Goal: Connect with others: Connect with others

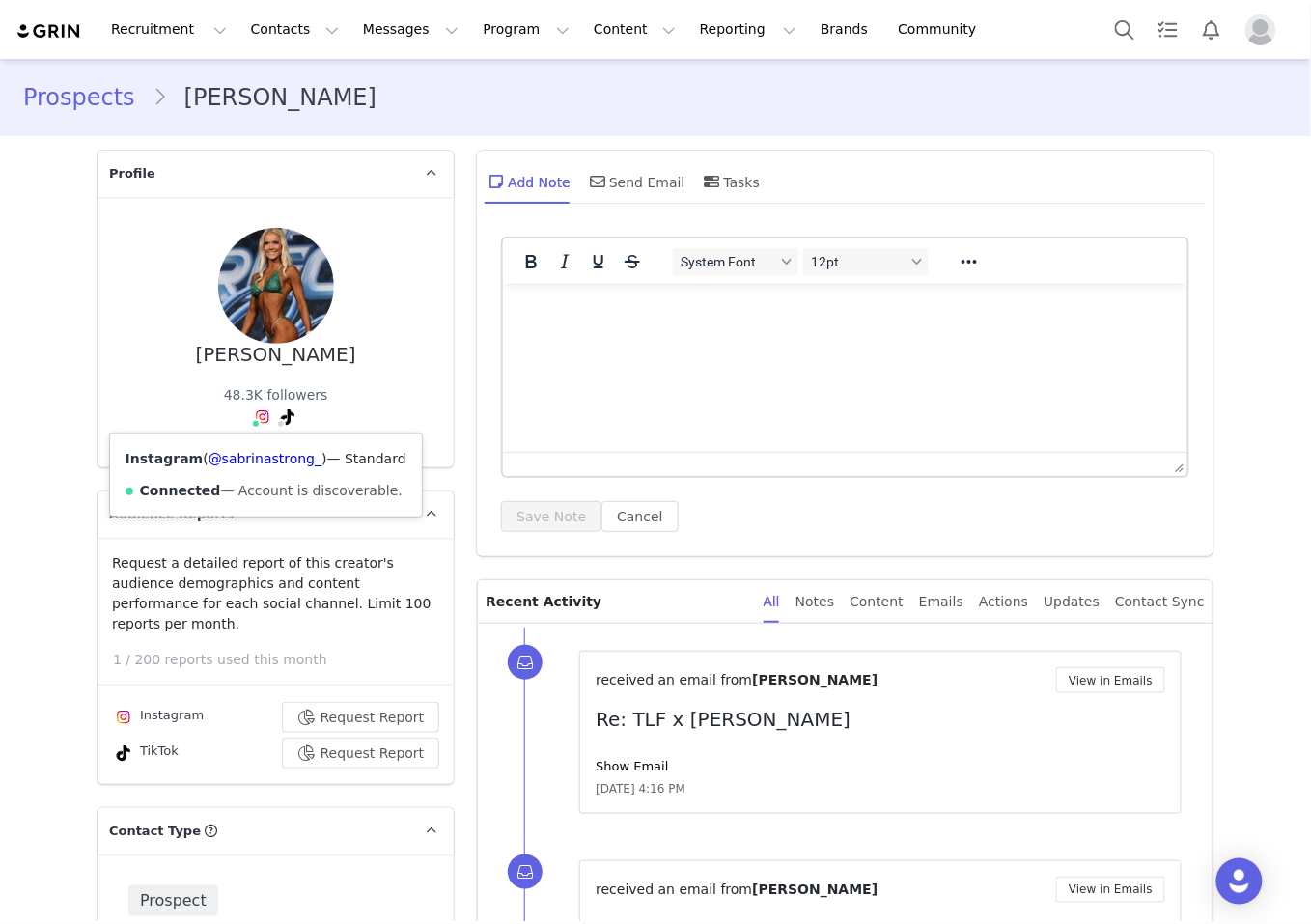
click at [258, 417] on img at bounding box center [263, 417] width 16 height 16
click at [265, 454] on link "@sabrinastrong_" at bounding box center [265, 459] width 113 height 16
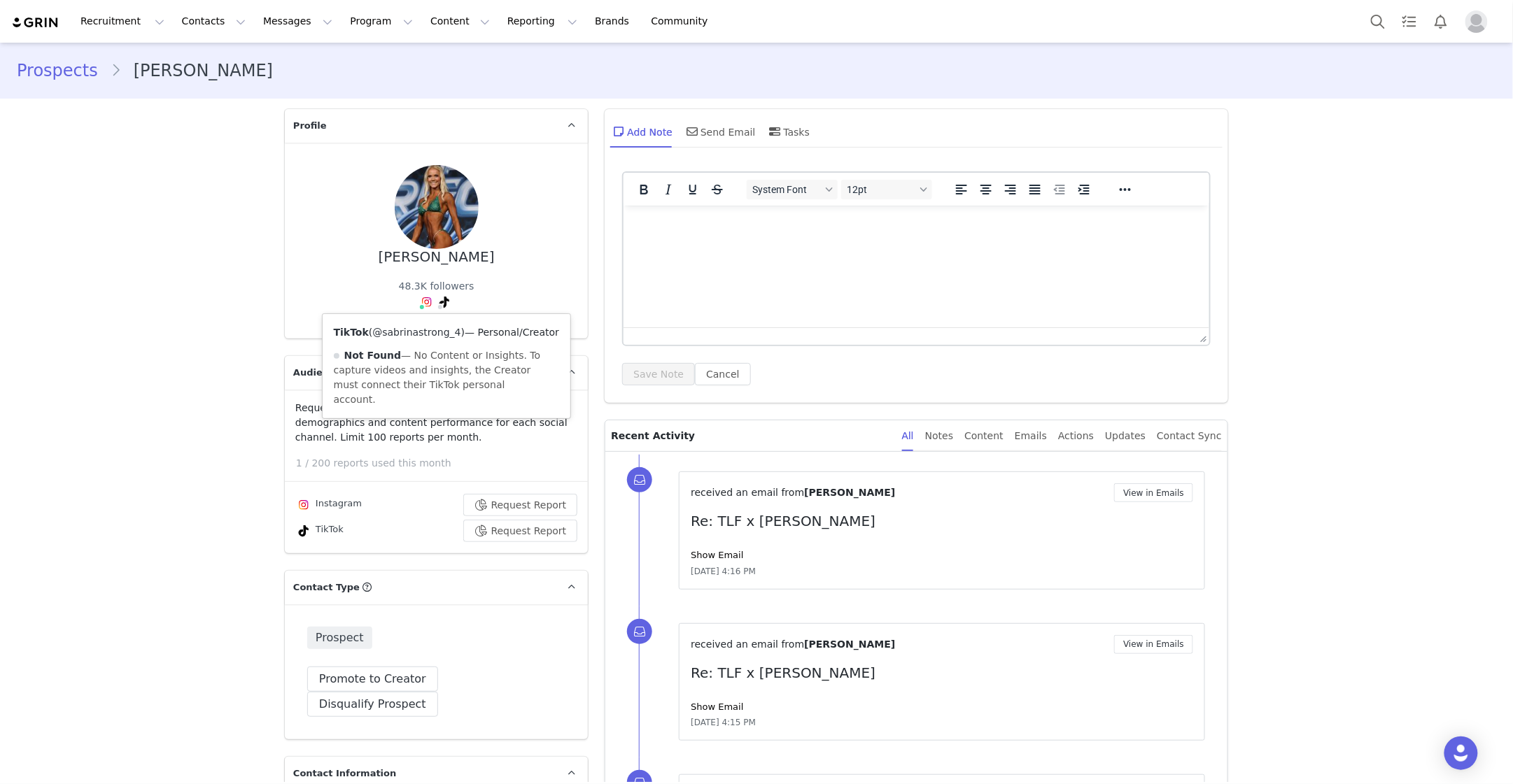
click at [425, 329] on link "@sabrinastrong_4" at bounding box center [416, 333] width 88 height 11
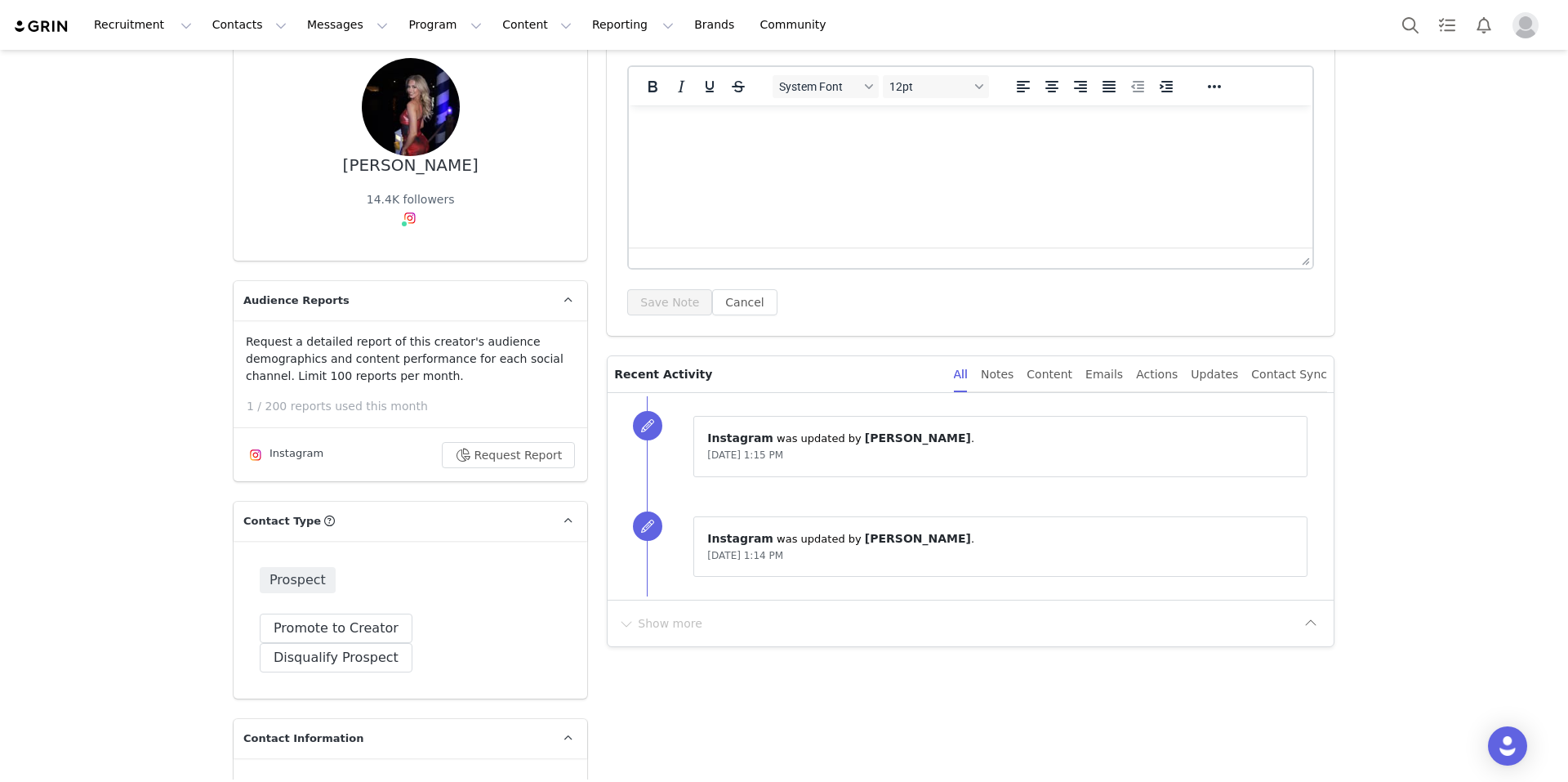
scroll to position [147, 0]
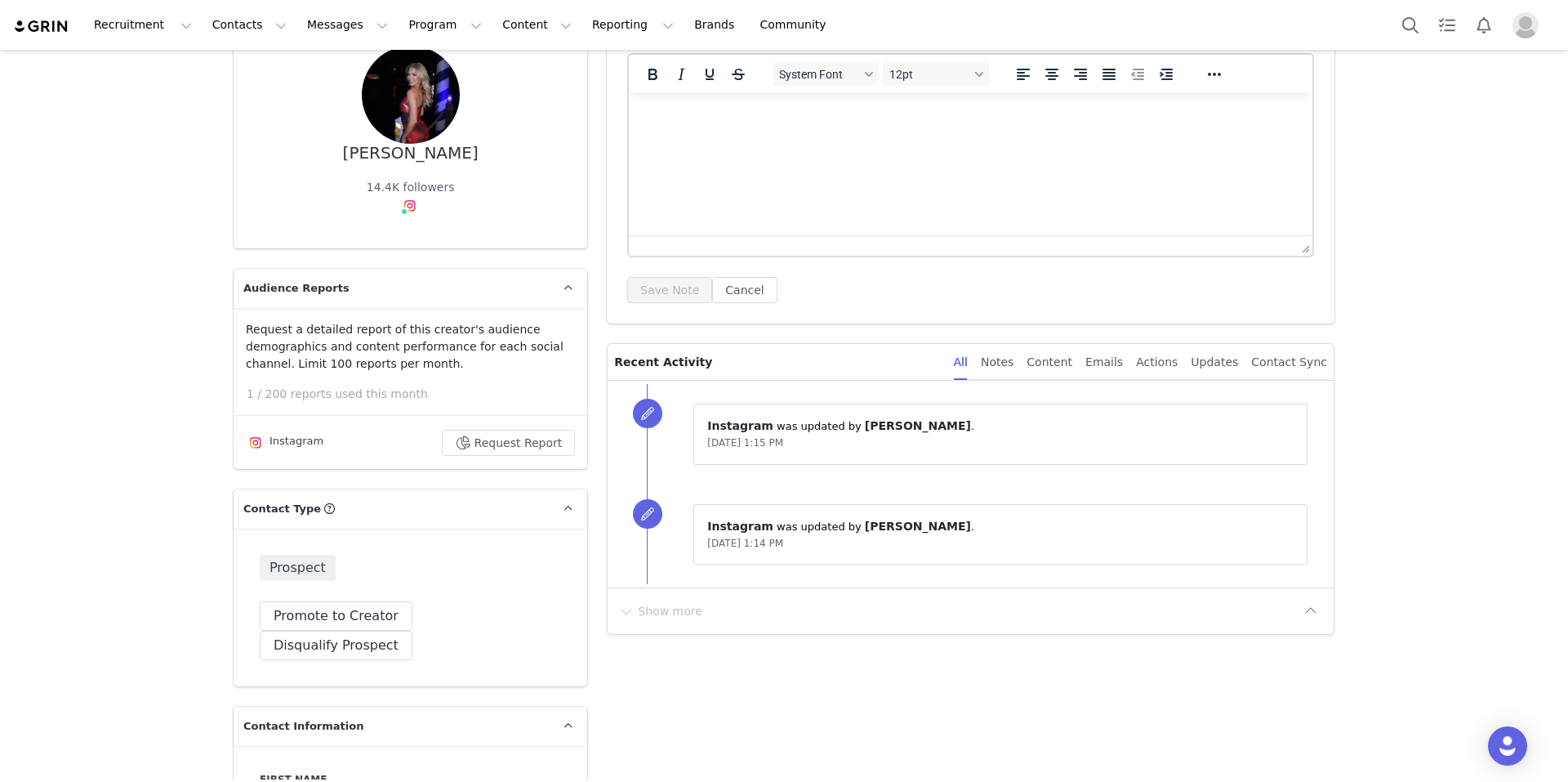
drag, startPoint x: 353, startPoint y: 156, endPoint x: 499, endPoint y: 164, distance: 146.2
click at [499, 164] on div "Haylee Erickson 14.4K followers" at bounding box center [410, 134] width 301 height 176
copy div "Haylee Erickson"
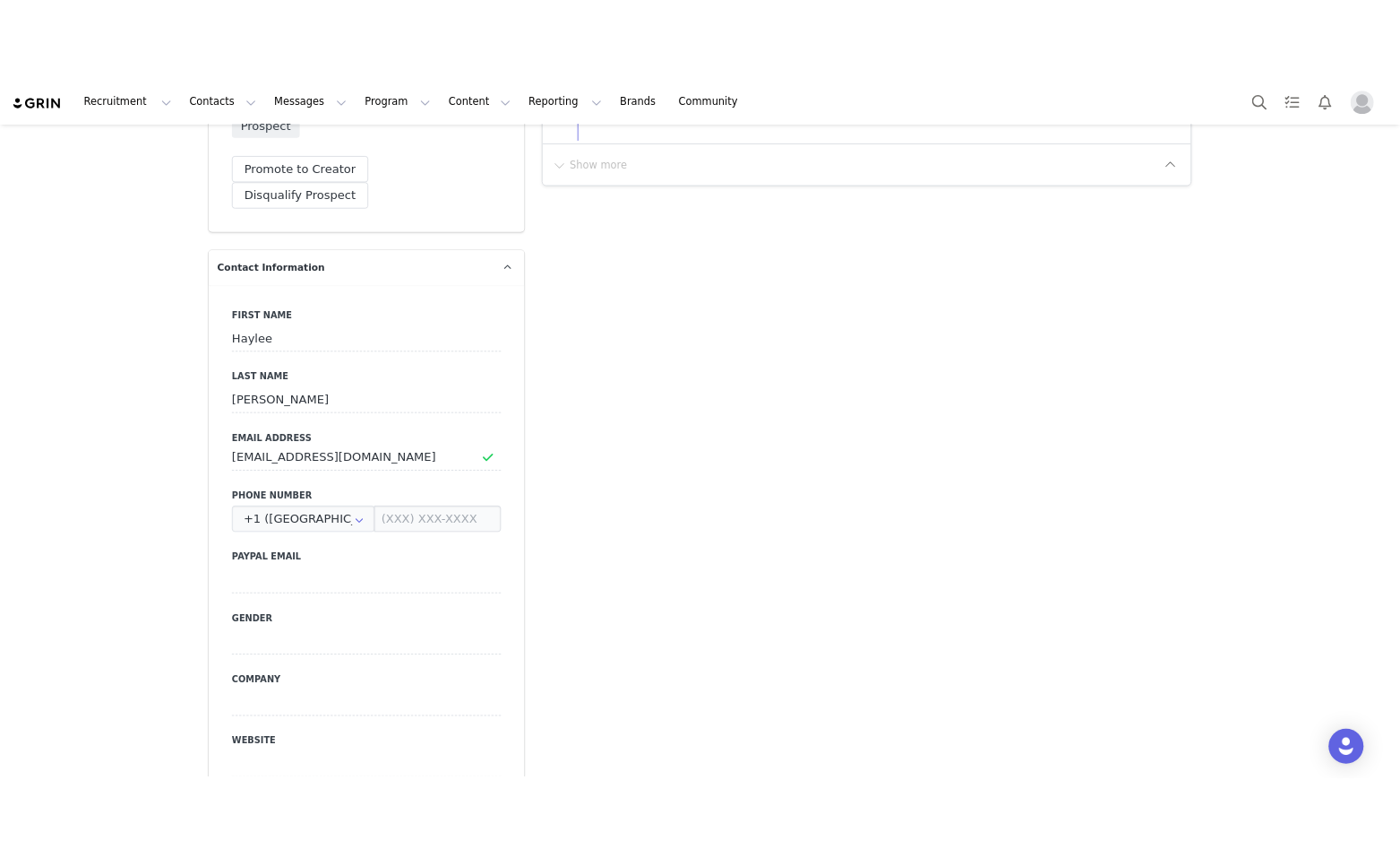
scroll to position [736, 0]
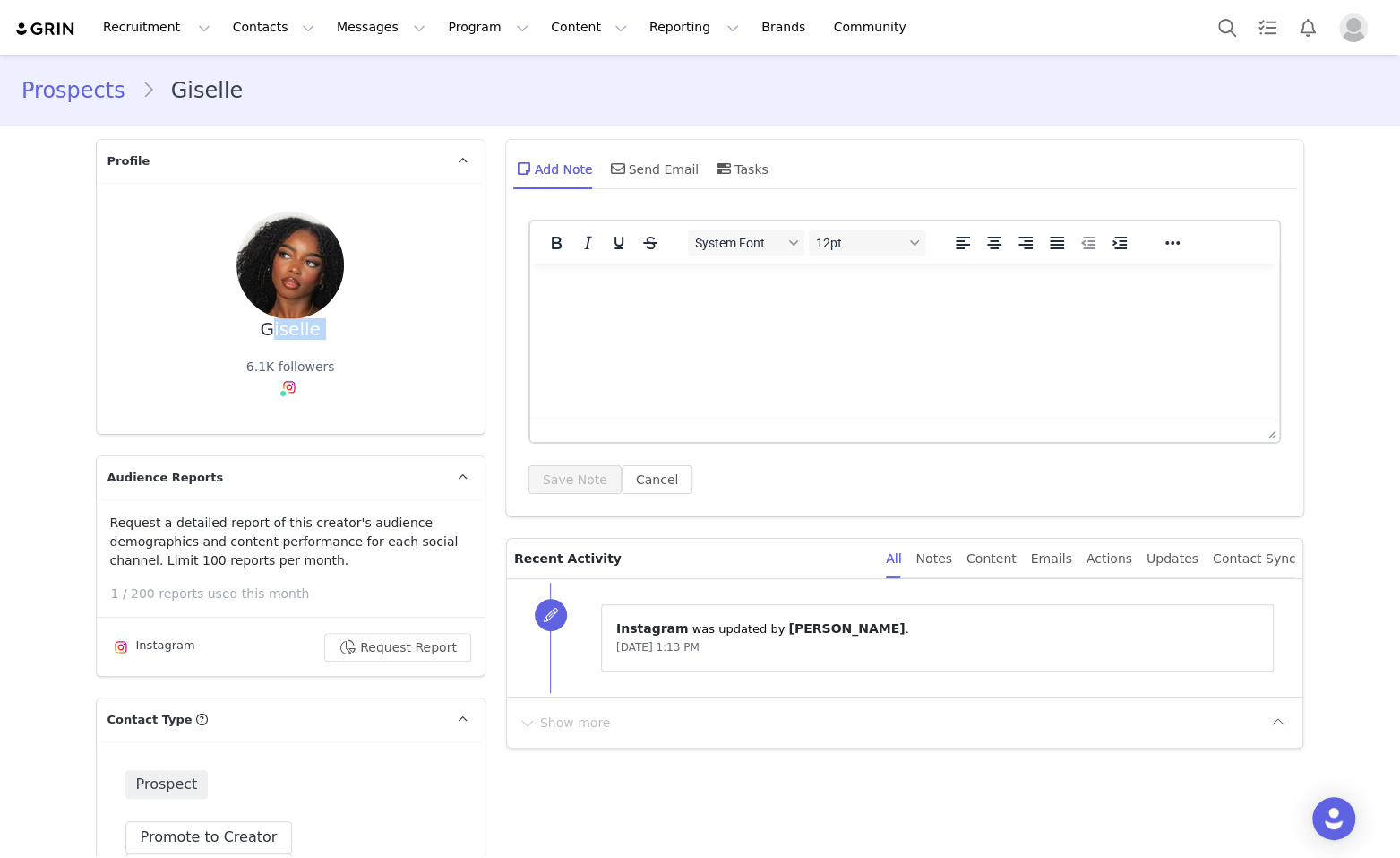
drag, startPoint x: 260, startPoint y: 334, endPoint x: 332, endPoint y: 346, distance: 73.0
click at [332, 346] on div "Giselle 6.1K followers" at bounding box center [290, 308] width 330 height 193
copy div "Giselle"
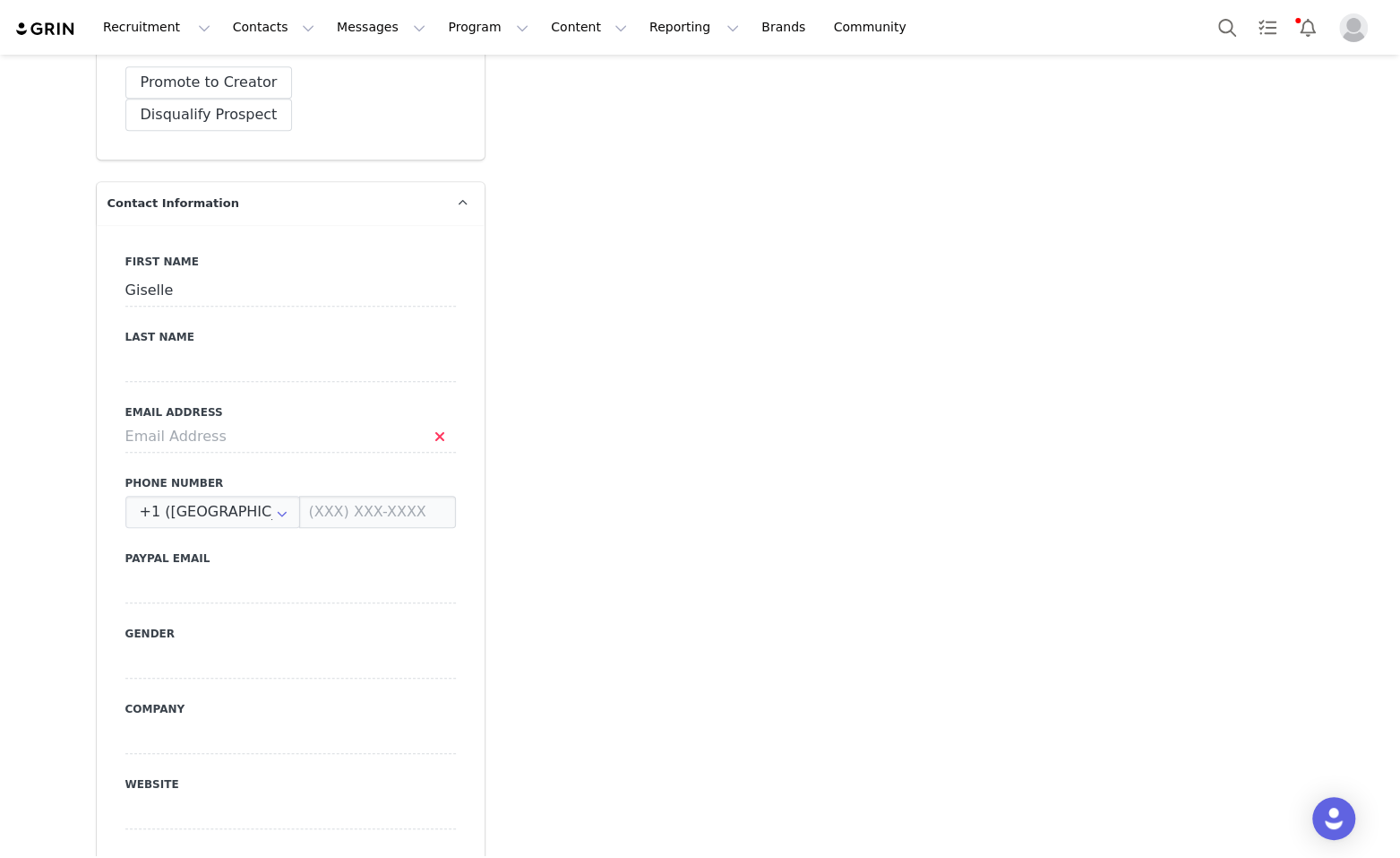
scroll to position [786, 0]
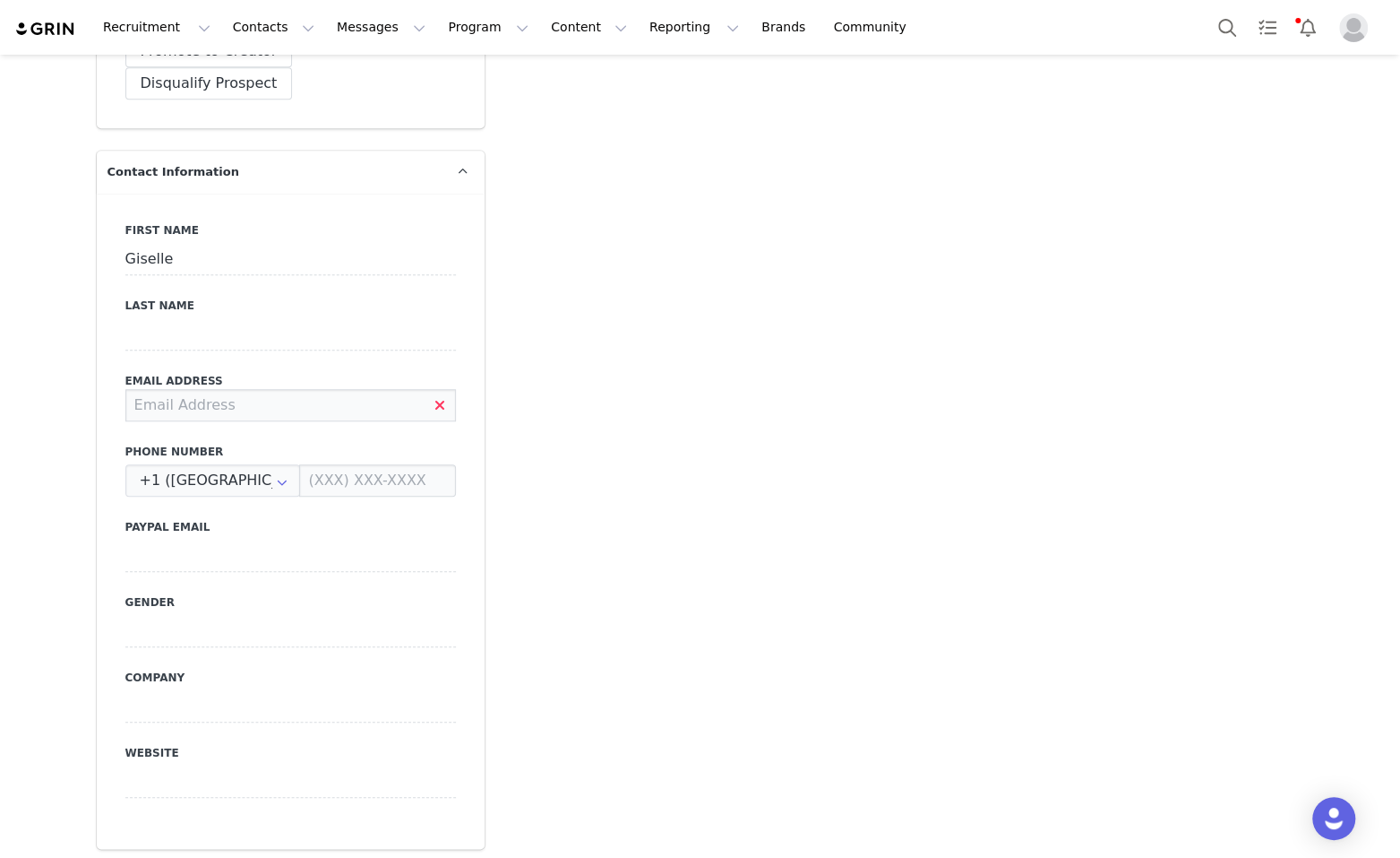
click at [255, 388] on input at bounding box center [290, 404] width 330 height 32
paste input "[EMAIL_ADDRESS][DOMAIN_NAME]"
type input "[EMAIL_ADDRESS][DOMAIN_NAME]"
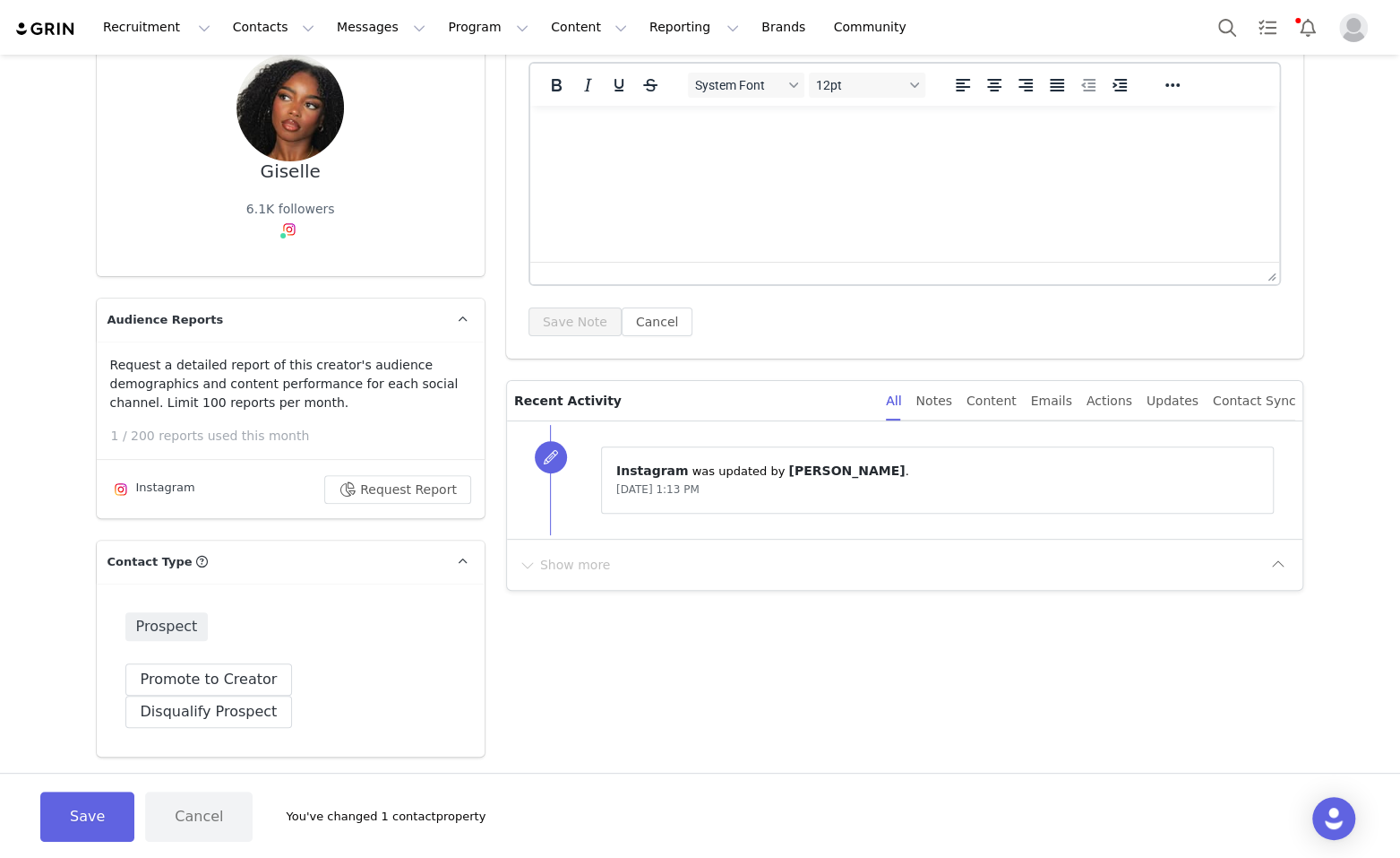
scroll to position [0, 0]
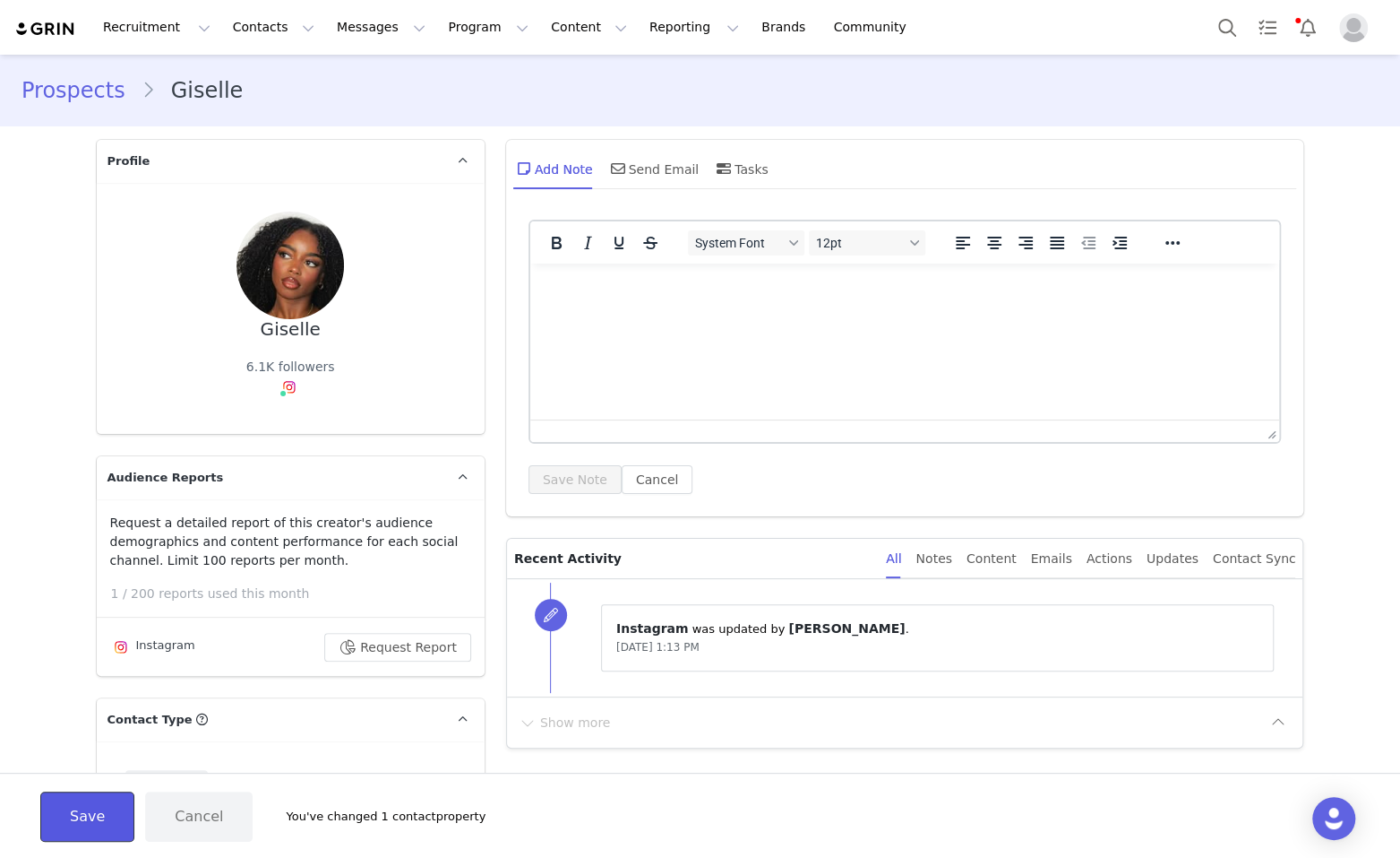
click at [96, 816] on button "Save" at bounding box center [87, 817] width 94 height 51
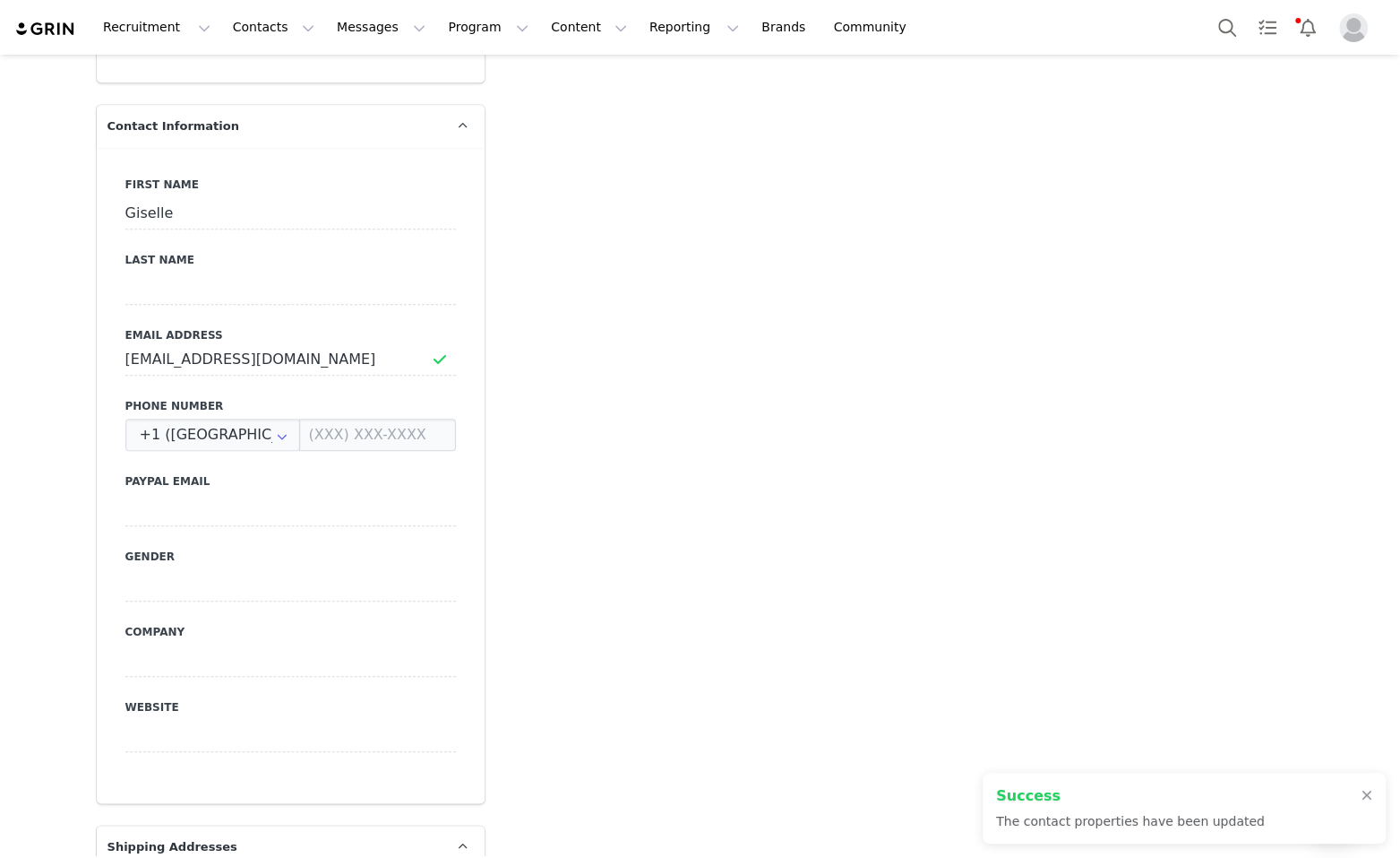
scroll to position [910, 0]
